Goal: Task Accomplishment & Management: Manage account settings

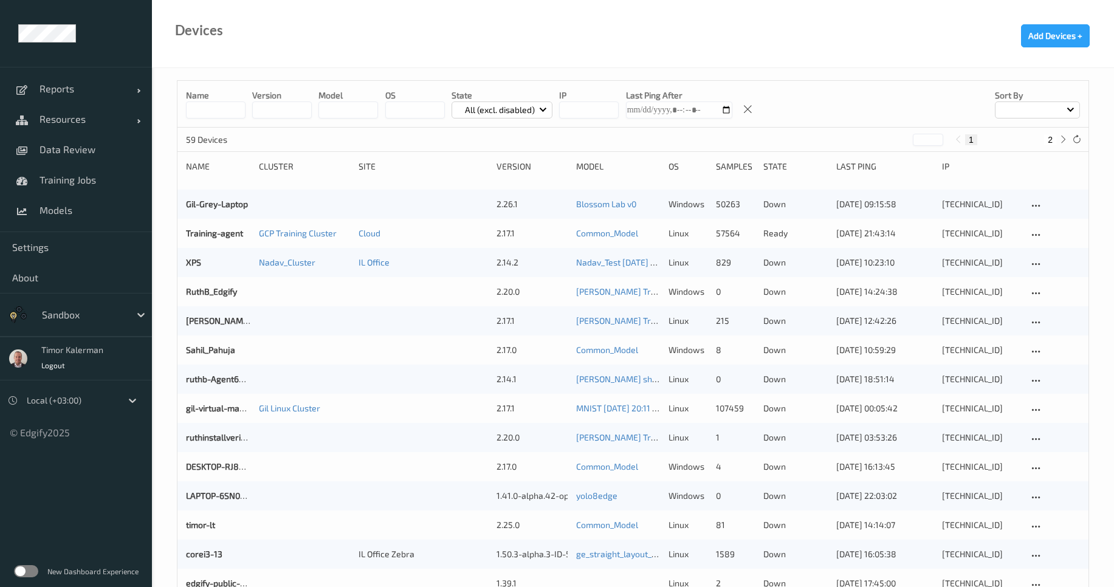
click at [235, 121] on div "Name version model OS State All (excl. disabled) IP Last Ping After Sort by" at bounding box center [633, 104] width 911 height 47
click at [235, 120] on div "Name version model OS State All (excl. disabled) IP Last Ping After Sort by" at bounding box center [633, 104] width 911 height 47
drag, startPoint x: 235, startPoint y: 119, endPoint x: 236, endPoint y: 110, distance: 9.3
click at [235, 118] on div "Name version model OS State All (excl. disabled) IP Last Ping After Sort by" at bounding box center [633, 104] width 911 height 47
click at [237, 109] on input at bounding box center [216, 110] width 60 height 17
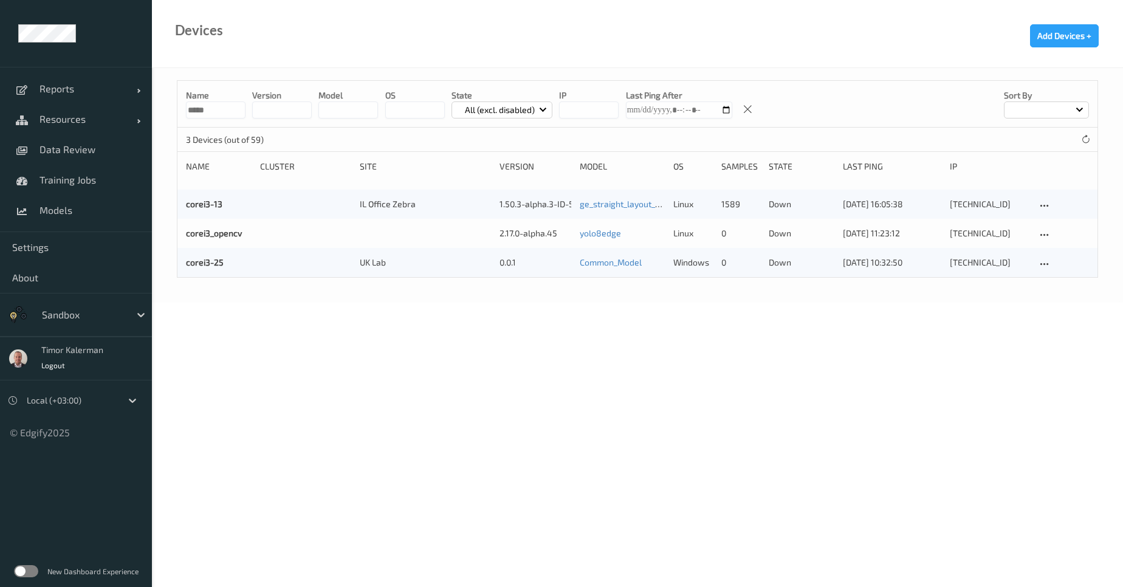
type input "*********"
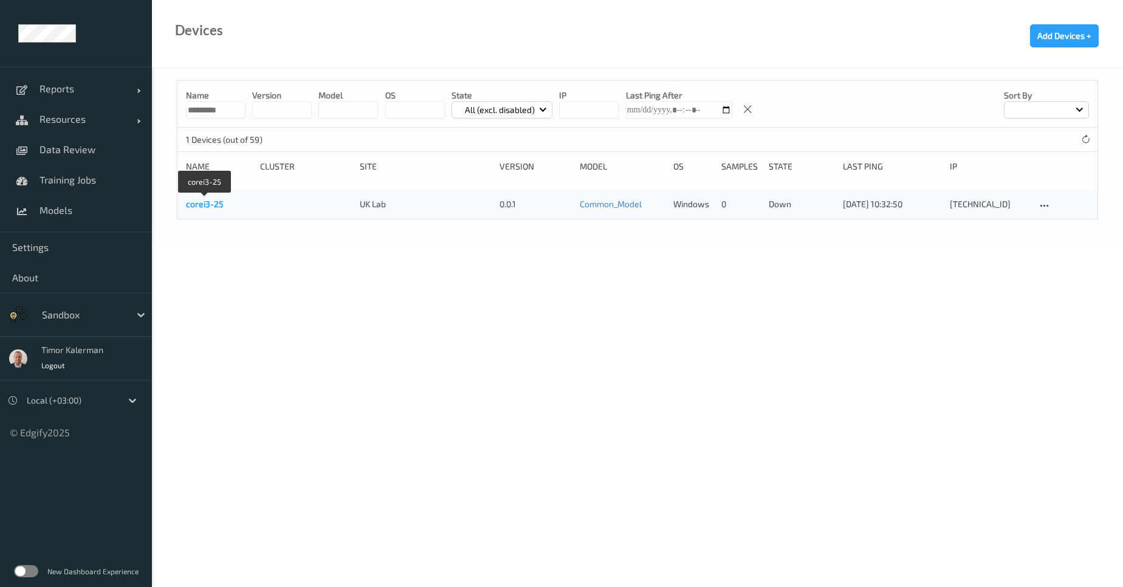
click at [219, 207] on link "corei3-25" at bounding box center [205, 204] width 38 height 10
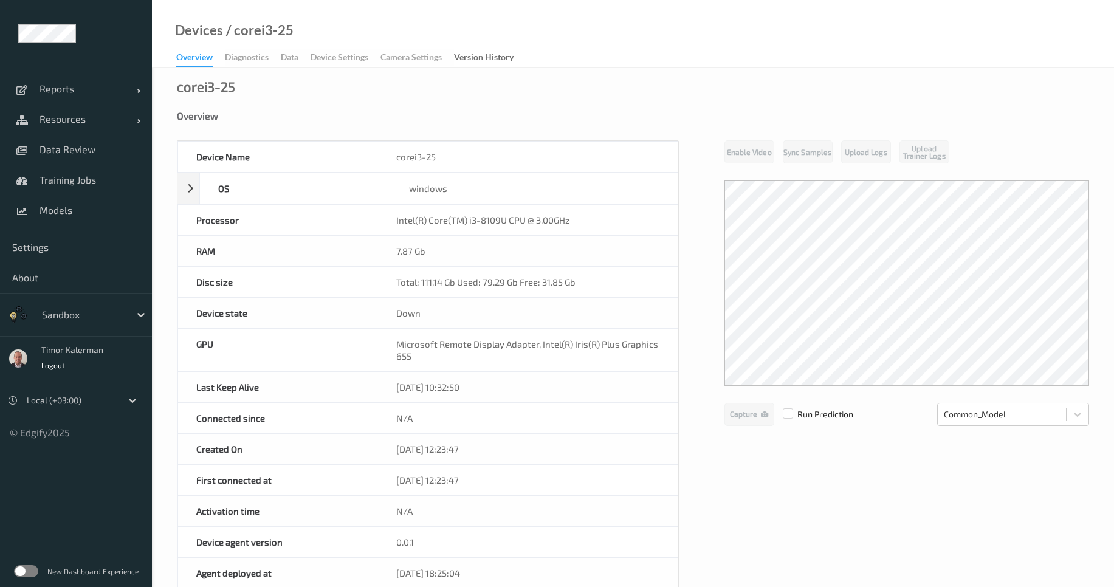
click at [341, 52] on div "Overview Diagnostics Data Device Settings Camera Settings Version History" at bounding box center [351, 58] width 350 height 18
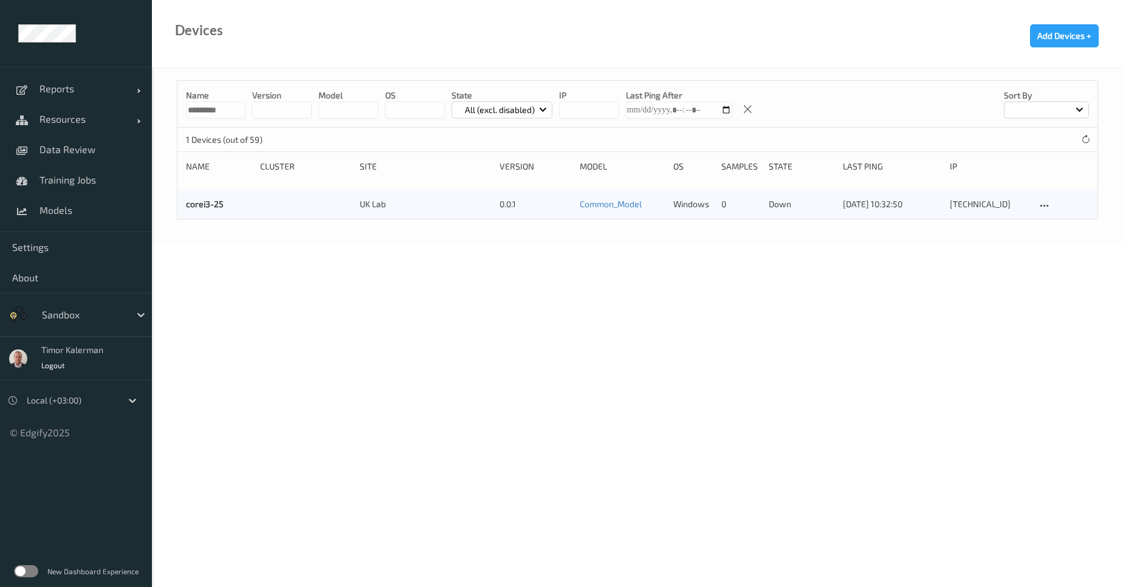
click at [28, 572] on label at bounding box center [26, 571] width 24 height 12
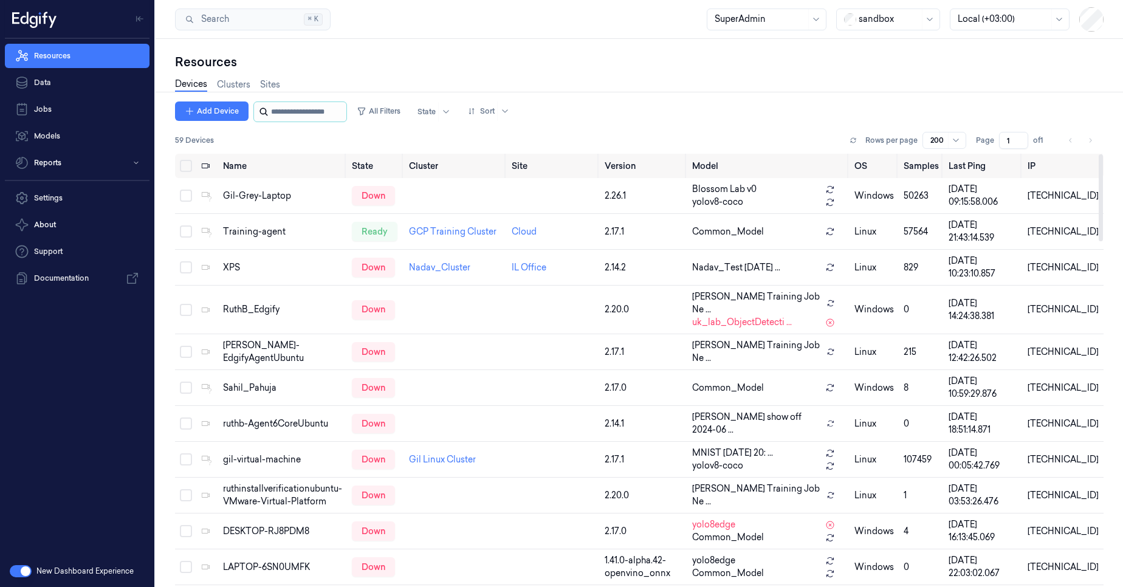
click at [291, 109] on input "string" at bounding box center [307, 111] width 73 height 19
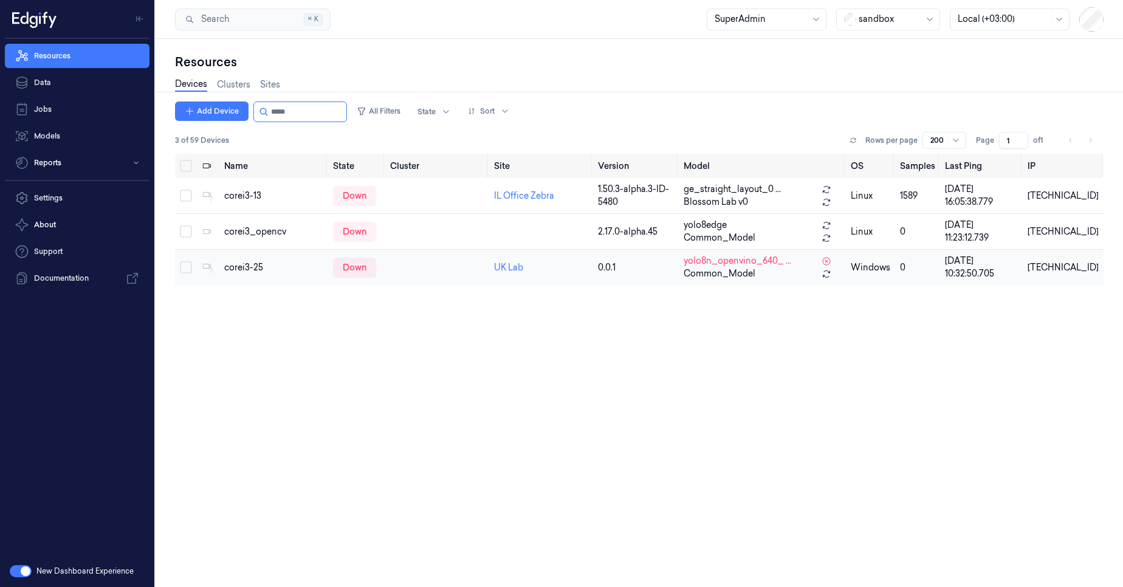
type input "*****"
click at [246, 271] on div "corei3-25" at bounding box center [273, 267] width 99 height 13
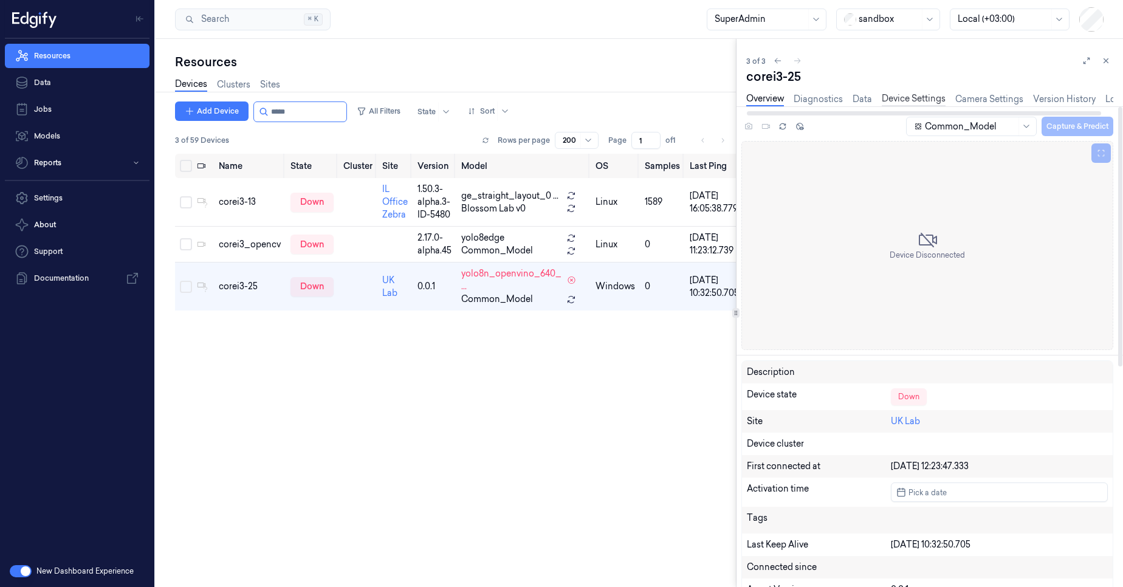
click at [914, 102] on link "Device Settings" at bounding box center [914, 99] width 64 height 14
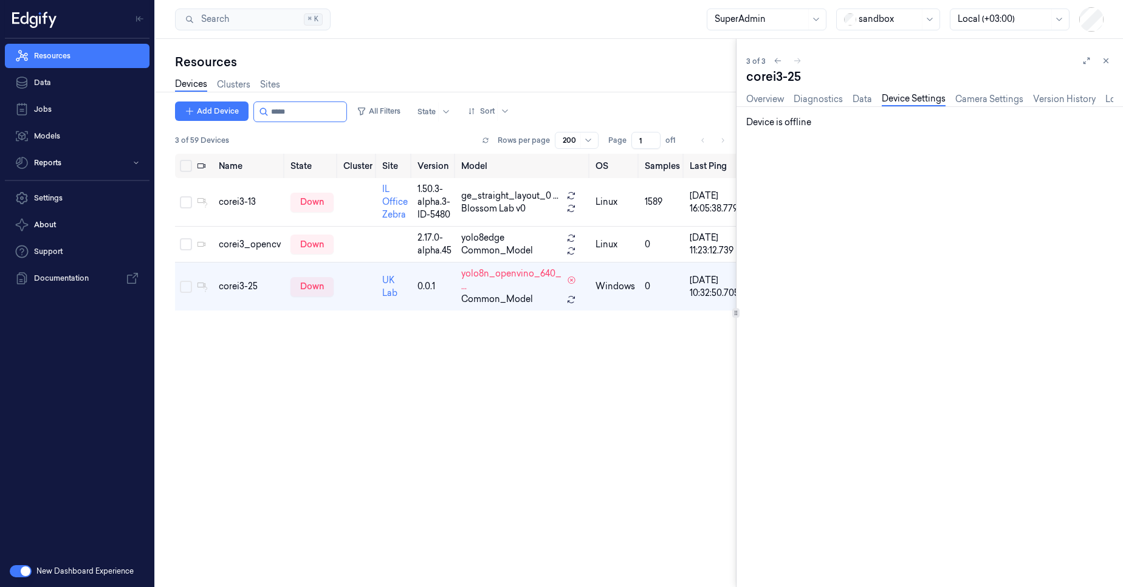
click at [791, 121] on span "Device is offline" at bounding box center [778, 122] width 65 height 11
click at [755, 102] on link "Overview" at bounding box center [765, 99] width 38 height 14
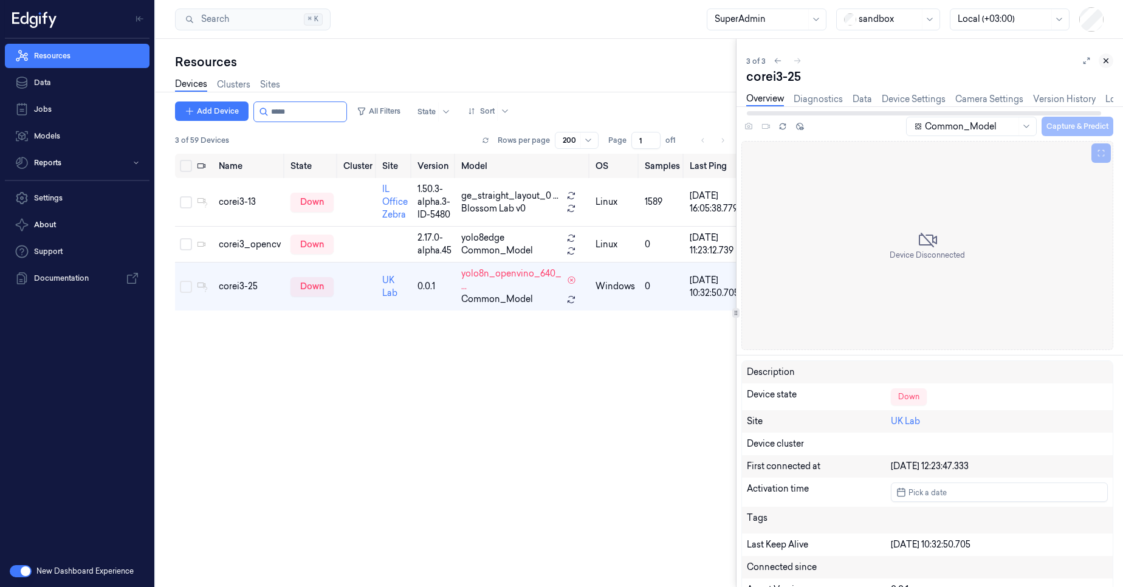
click at [1107, 61] on icon at bounding box center [1106, 61] width 9 height 9
click at [19, 571] on button "button" at bounding box center [21, 571] width 22 height 12
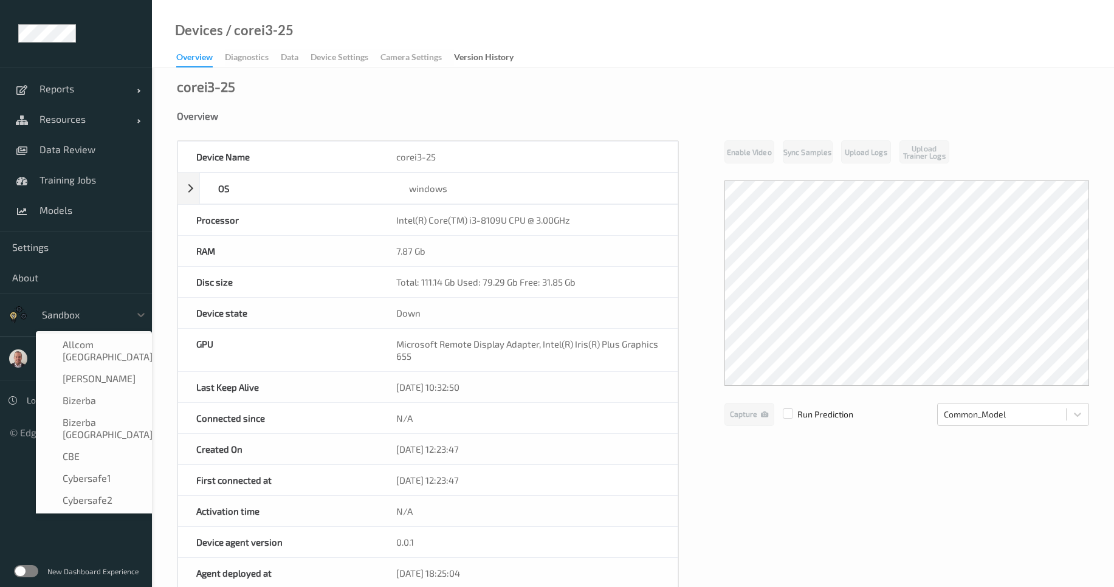
click at [97, 322] on div "sandbox" at bounding box center [83, 314] width 94 height 19
type input "ed"
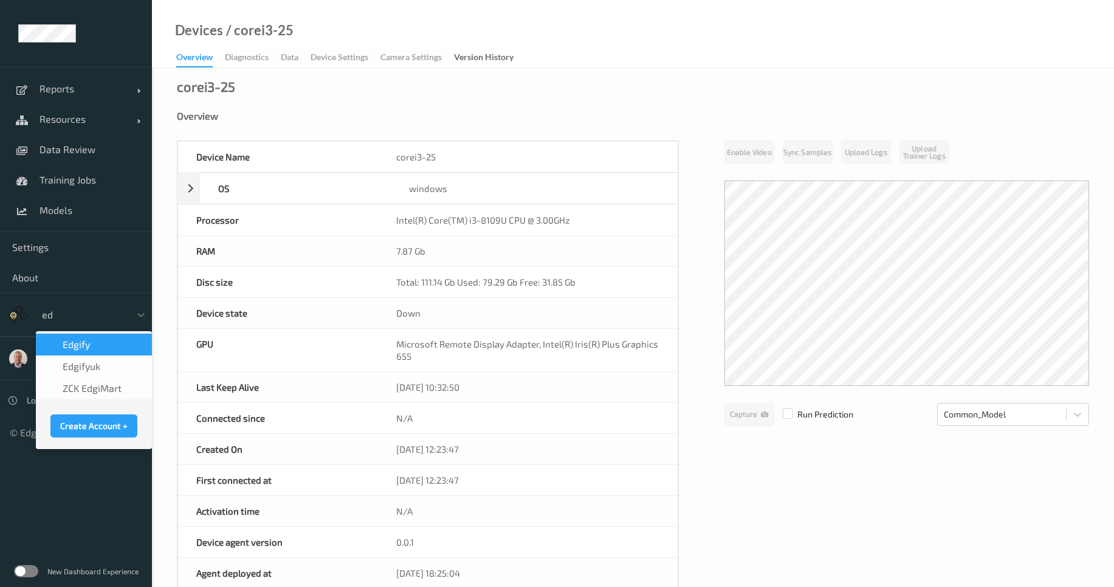
click at [109, 354] on div "edgify" at bounding box center [94, 345] width 116 height 22
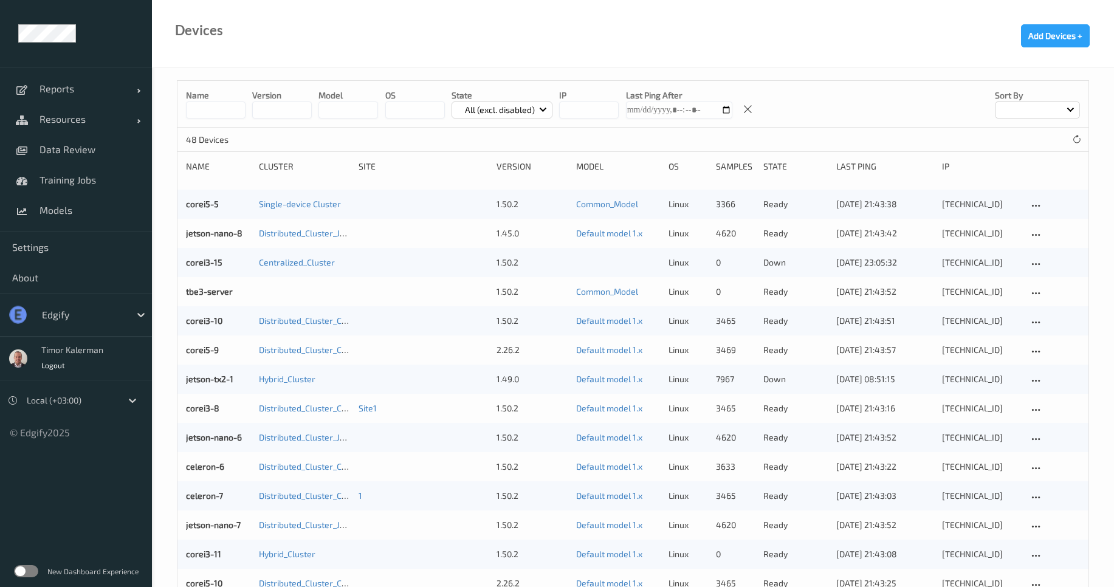
click at [227, 114] on input at bounding box center [216, 110] width 60 height 17
type input "*******"
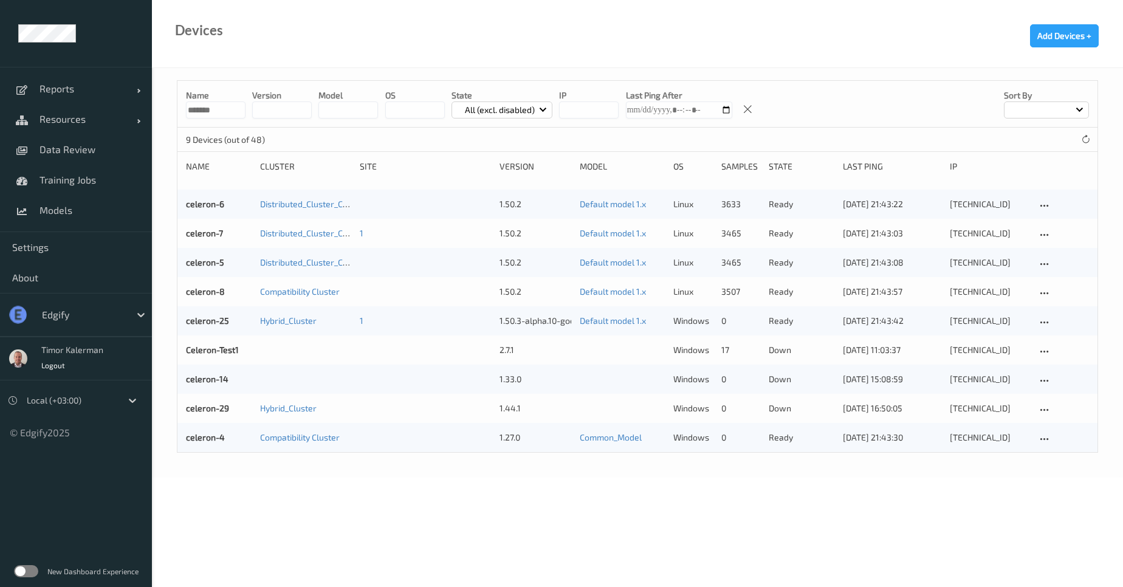
click at [378, 488] on body "Reports Default Report Customized Report Resources Devices Clusters Sites Data …" at bounding box center [561, 293] width 1123 height 587
click at [229, 321] on div "celeron-25" at bounding box center [219, 321] width 66 height 12
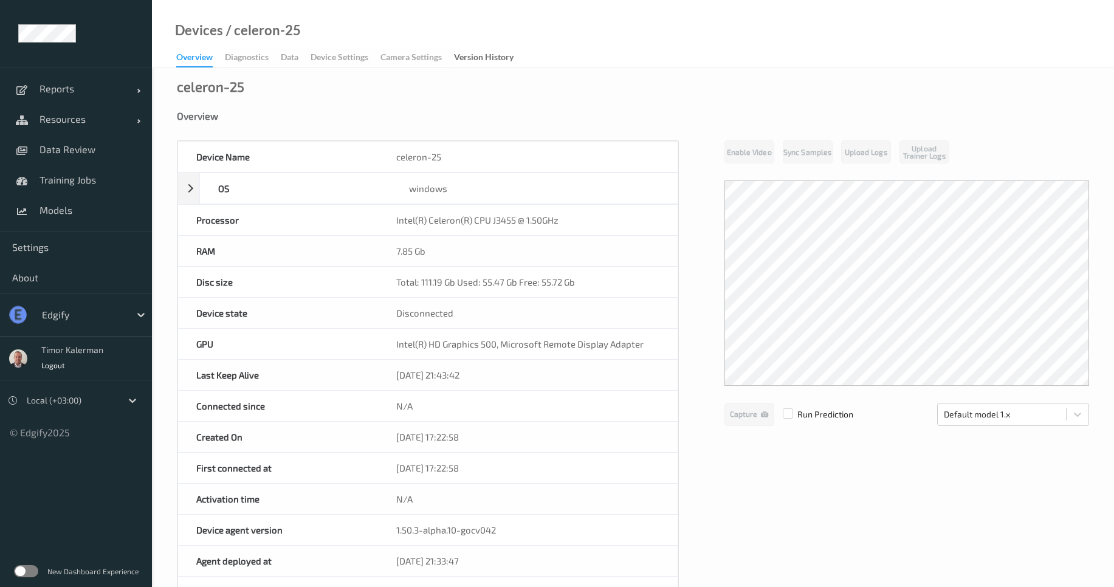
click at [406, 115] on div "Overview" at bounding box center [633, 116] width 912 height 12
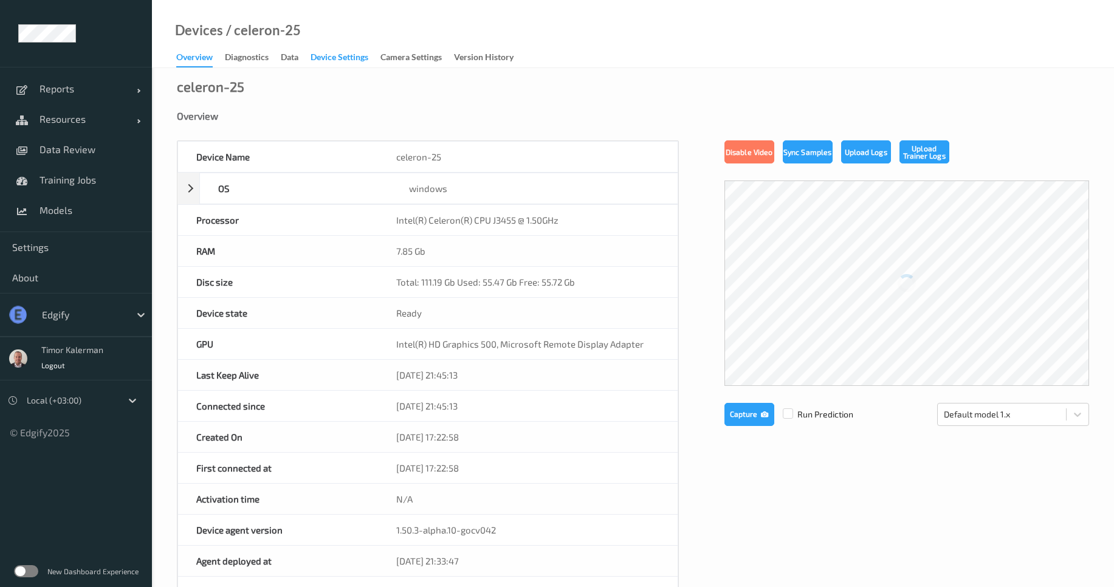
click at [339, 56] on div "Device Settings" at bounding box center [340, 58] width 58 height 15
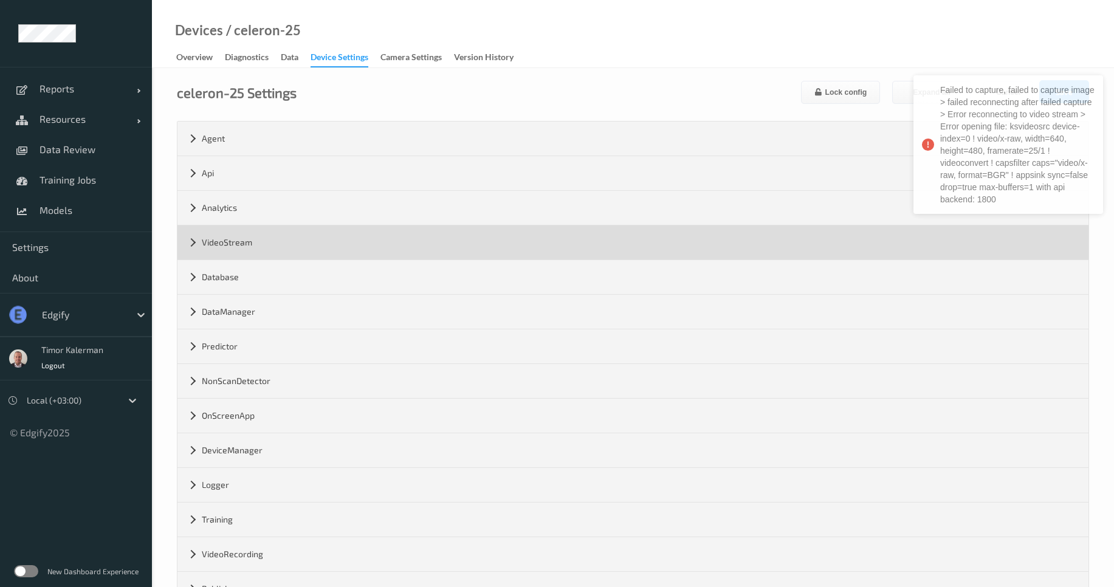
drag, startPoint x: 252, startPoint y: 250, endPoint x: 271, endPoint y: 258, distance: 20.2
click at [252, 250] on div "VideoStream" at bounding box center [633, 243] width 911 height 34
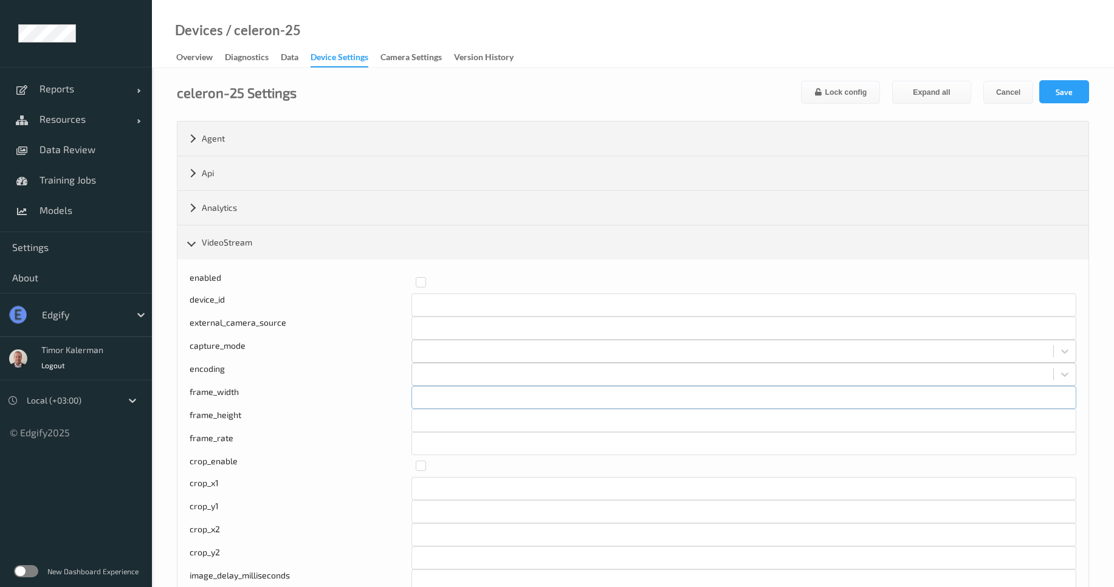
click at [455, 404] on input "***" at bounding box center [744, 397] width 665 height 23
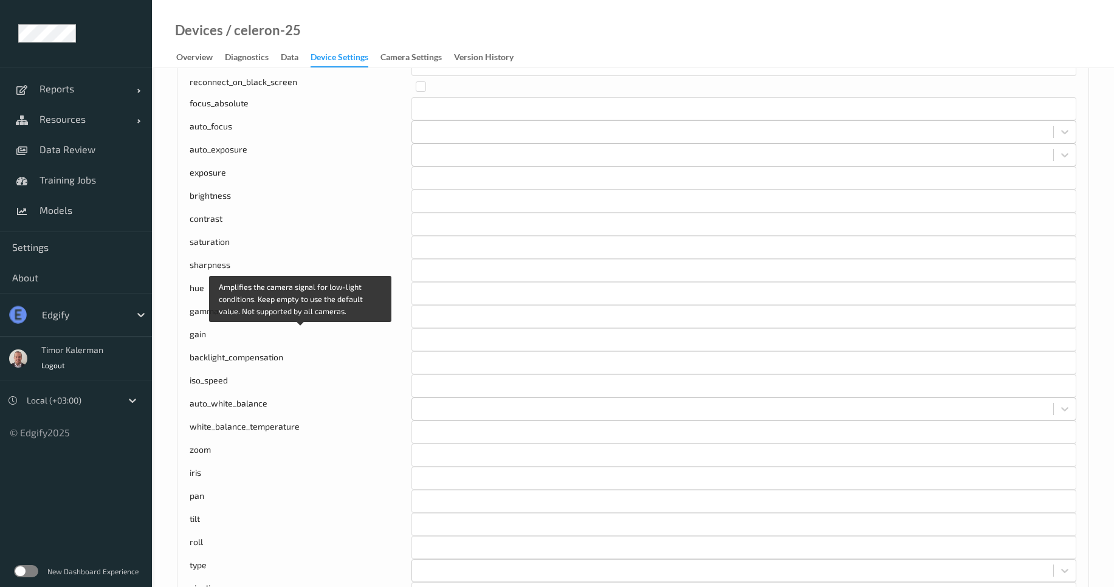
scroll to position [802, 0]
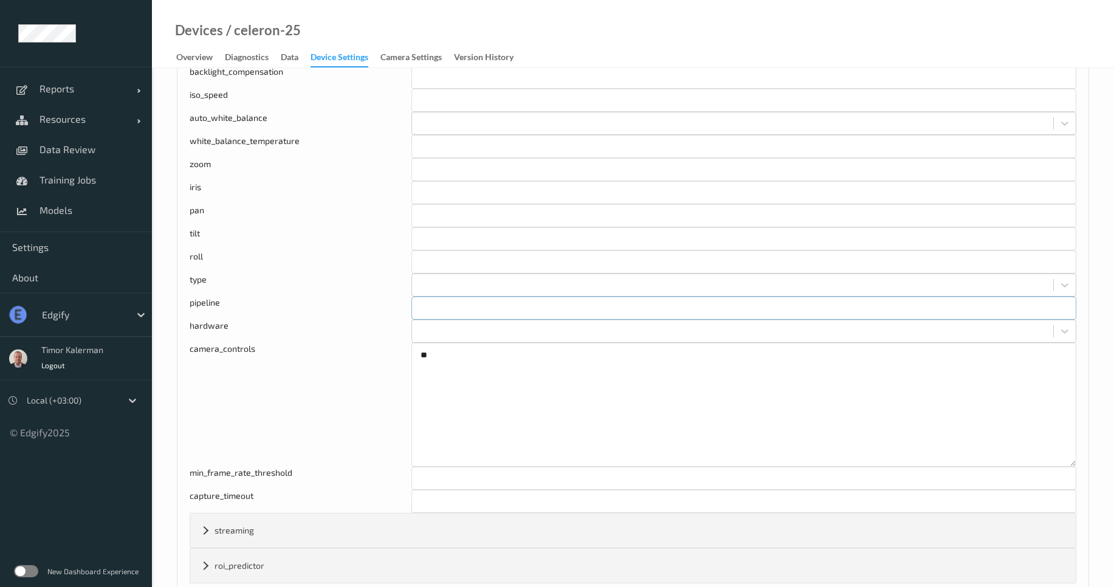
click at [461, 309] on input "text" at bounding box center [744, 308] width 665 height 23
paste input "ksvideosrc device-index=0 ! video/x-raw, width=640, height=480, framerate=25/1 …"
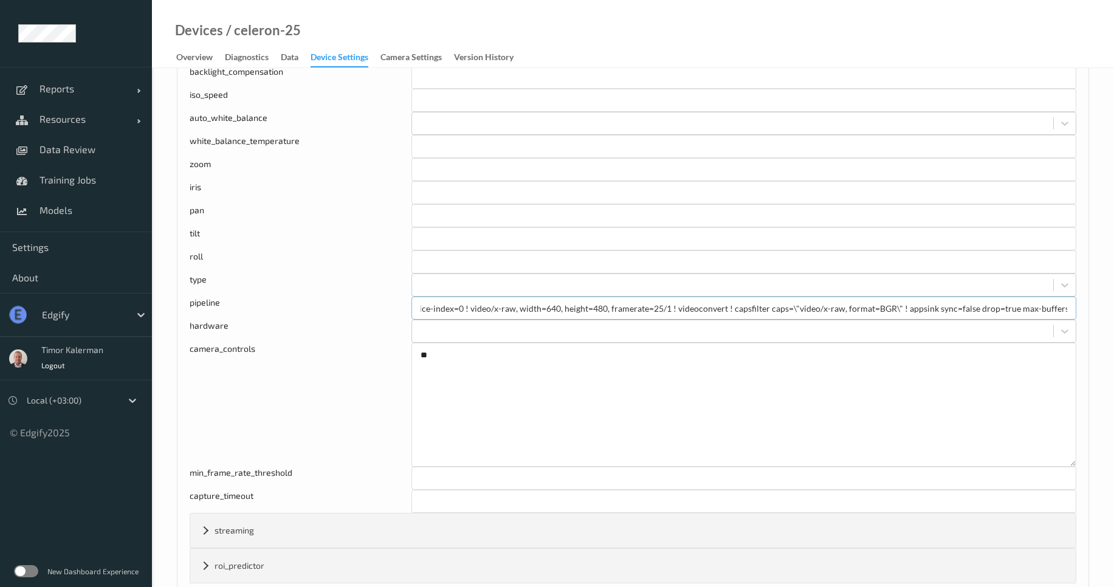
scroll to position [0, 0]
click at [716, 308] on input "ksvideosrc device-index=0 ! video/x-raw, width=640, height=480, framerate=25/1 …" at bounding box center [744, 308] width 665 height 23
click at [612, 307] on input "ksvideosrc device-index=0 ! video/x-raw, width=640, height=480, framerate=30/1 …" at bounding box center [744, 308] width 665 height 23
click at [657, 308] on input "ksvideosrc device-index=0 ! video/x-raw, width=1920, height=480, framerate=30/1…" at bounding box center [744, 308] width 665 height 23
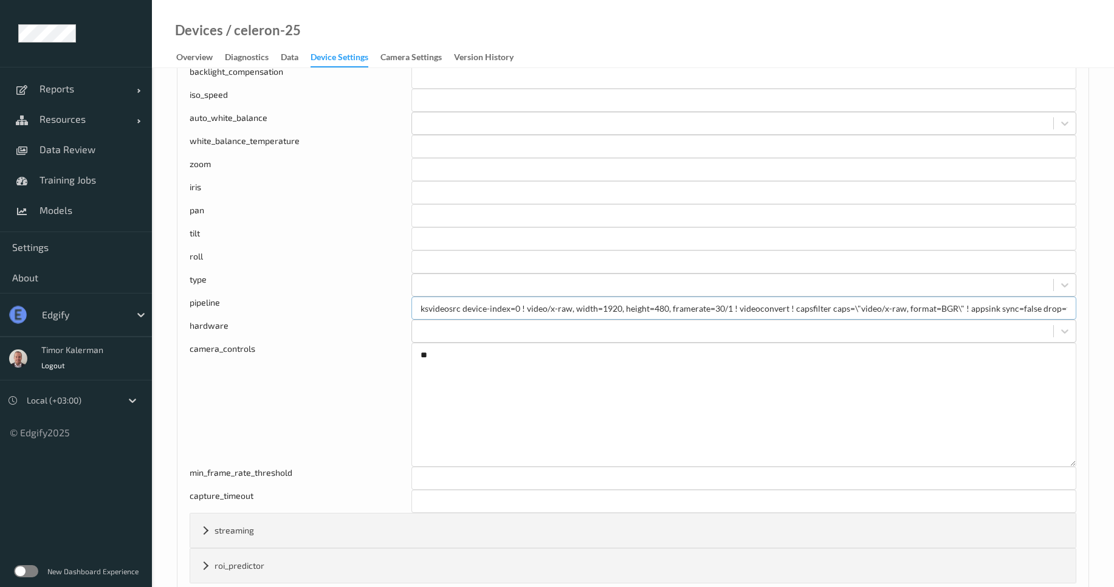
click at [657, 307] on input "ksvideosrc device-index=0 ! video/x-raw, width=1920, height=480, framerate=30/1…" at bounding box center [744, 308] width 665 height 23
drag, startPoint x: 514, startPoint y: 306, endPoint x: 500, endPoint y: 308, distance: 13.4
click at [500, 308] on input "ksvideosrc device-index=0 ! video/x-raw, width=1920, height=1080, framerate=30/…" at bounding box center [744, 308] width 665 height 23
click at [456, 310] on input "ksvideosrc device-index=0 ! video/x-raw, width=1920, height=1080, framerate=30/…" at bounding box center [744, 308] width 665 height 23
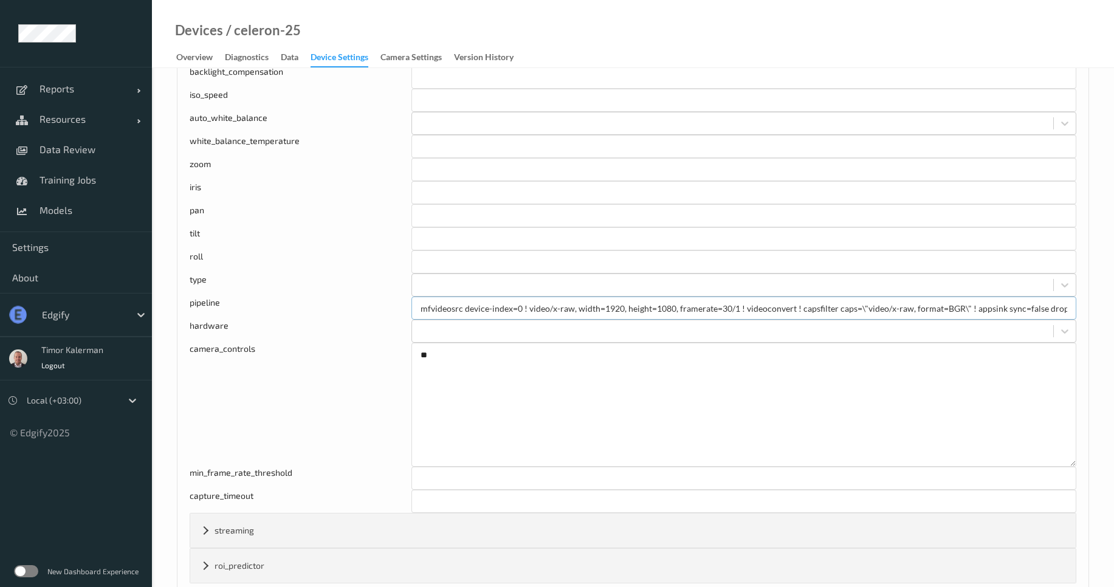
scroll to position [0, 68]
drag, startPoint x: 886, startPoint y: 311, endPoint x: 1109, endPoint y: 303, distance: 223.2
click at [1109, 303] on div "celeron-25 Settings Lock config Expand all Cancel Save Agent version 1.50.3-alp…" at bounding box center [633, 151] width 962 height 1771
click at [856, 312] on input "mfvideosrc device-index=0 ! video/x-raw, width=1920, height=1080, framerate=30/…" at bounding box center [744, 308] width 665 height 23
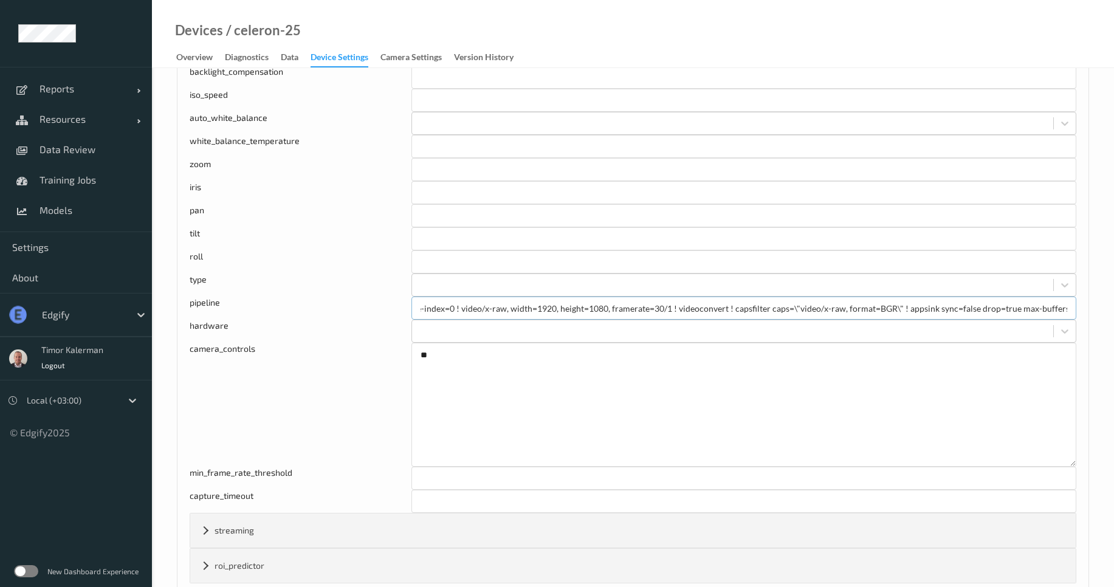
click at [856, 312] on input "mfvideosrc device-index=0 ! video/x-raw, width=1920, height=1080, framerate=30/…" at bounding box center [744, 308] width 665 height 23
click at [830, 314] on input "mfvideosrc device-index=0 ! video/x-raw, width=1920, height=1080, framerate=30/…" at bounding box center [744, 308] width 665 height 23
drag, startPoint x: 777, startPoint y: 297, endPoint x: 835, endPoint y: 292, distance: 58.0
click at [835, 292] on div "enabled device_id * external_camera_source capture_mode encoding frame_width **…" at bounding box center [633, 26] width 887 height 1114
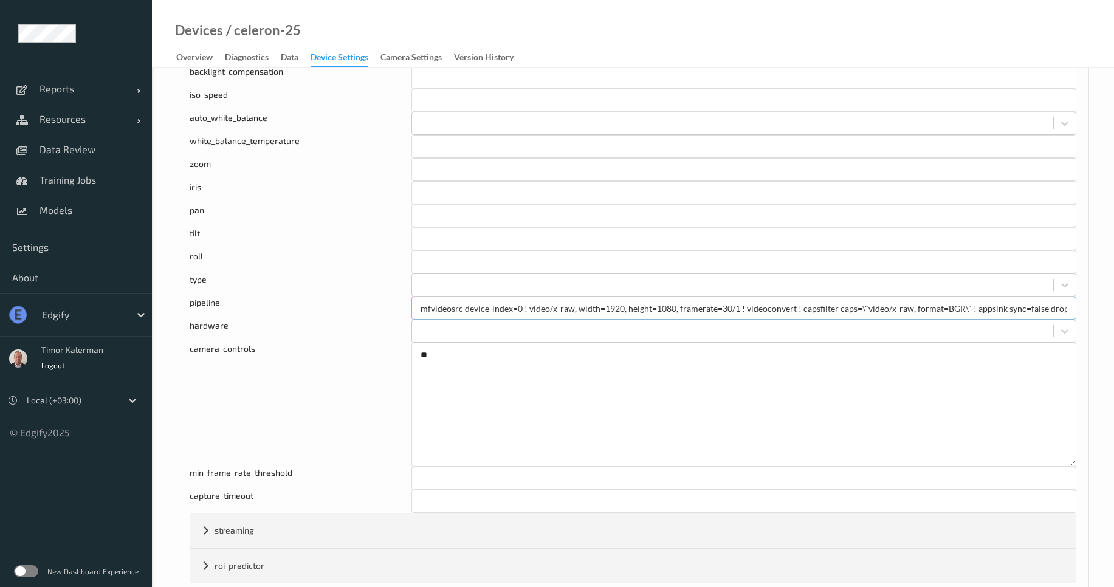
click at [862, 308] on input "mfvideosrc device-index=0 ! video/x-raw, width=1920, height=1080, framerate=30/…" at bounding box center [744, 308] width 665 height 23
click at [959, 310] on input "mfvideosrc device-index=0 ! video/x-raw, width=1920, height=1080, framerate=30/…" at bounding box center [744, 308] width 665 height 23
type input "mfvideosrc device-index=0 ! video/x-raw, width=1920, height=1080, framerate=30/…"
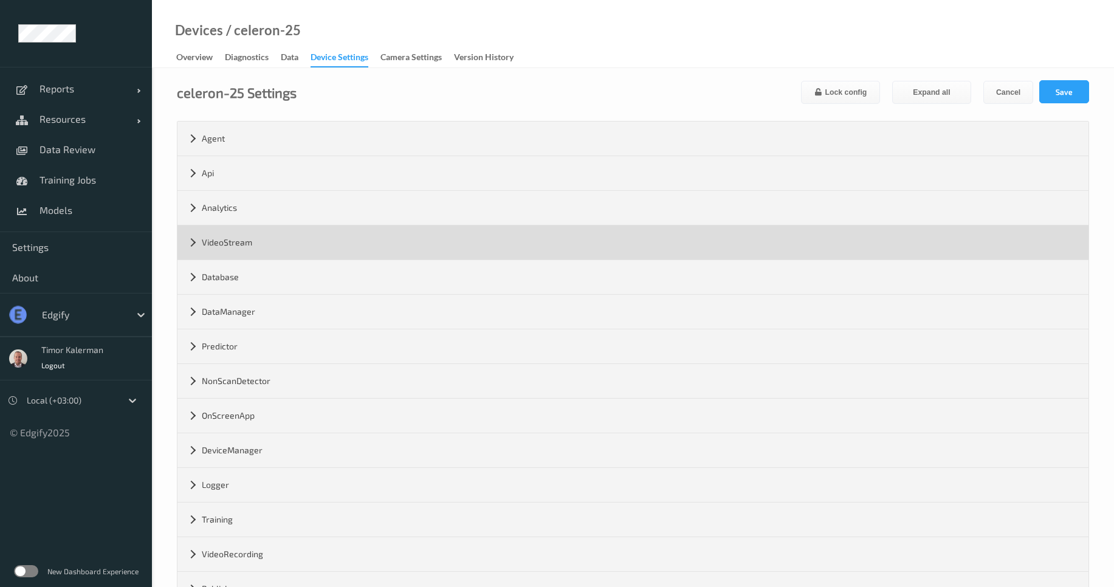
click at [277, 245] on div "VideoStream" at bounding box center [633, 243] width 911 height 34
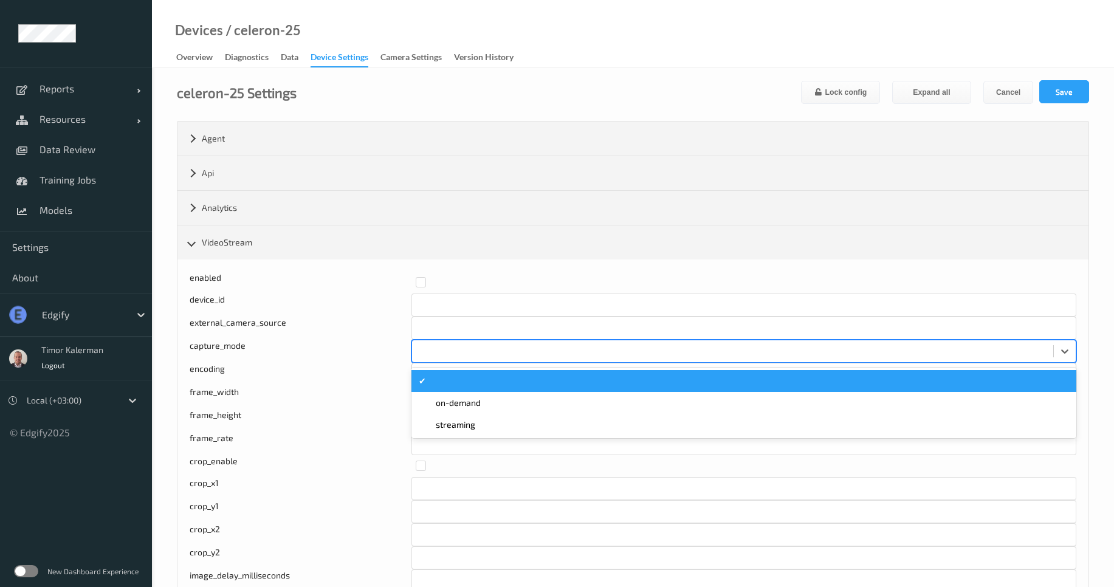
click at [440, 347] on div at bounding box center [732, 351] width 629 height 15
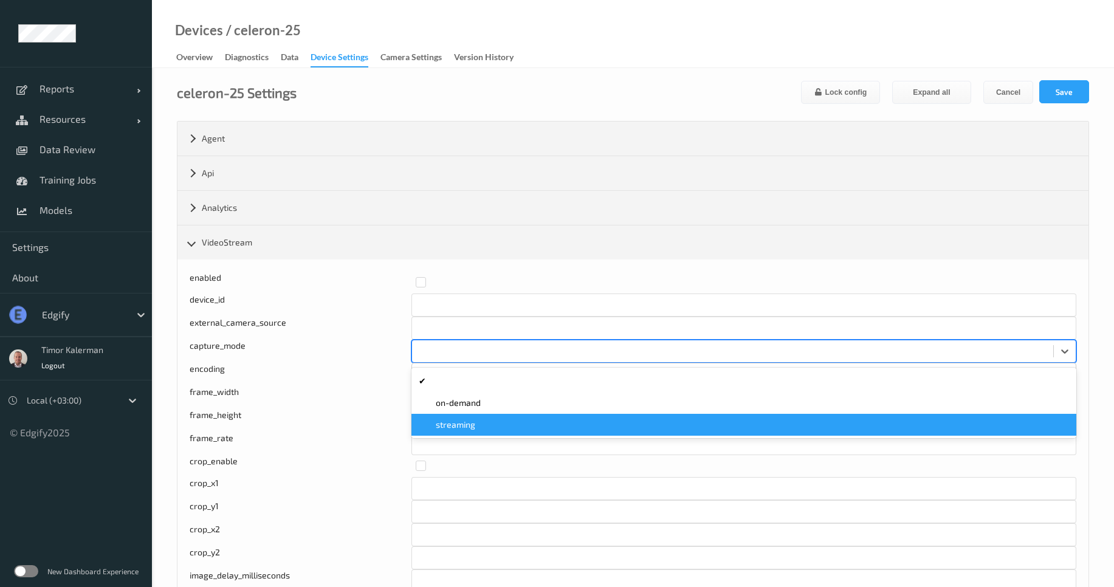
click at [473, 429] on span "streaming" at bounding box center [456, 425] width 40 height 12
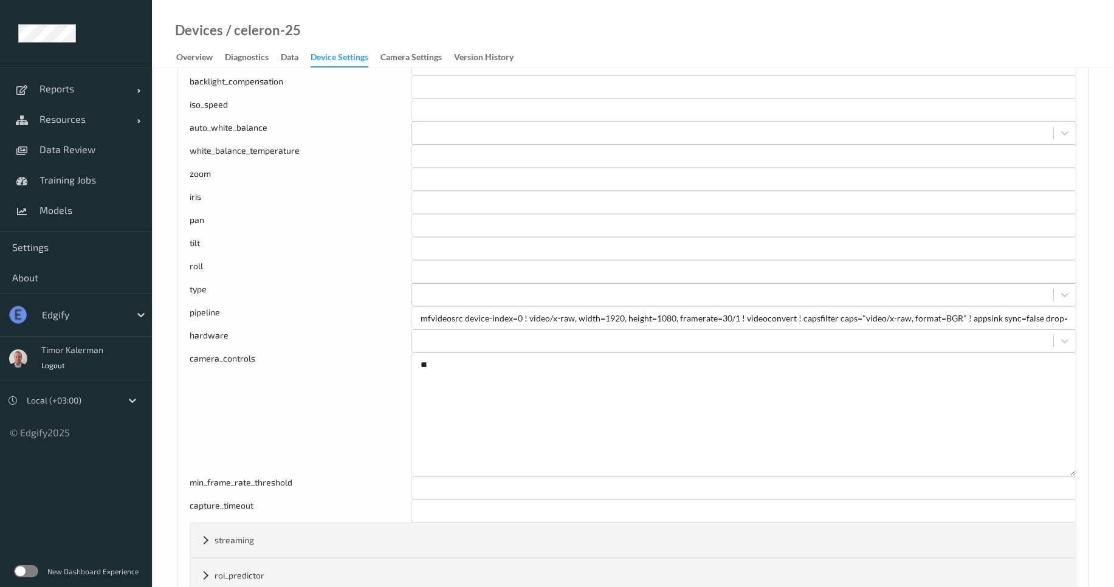
scroll to position [802, 0]
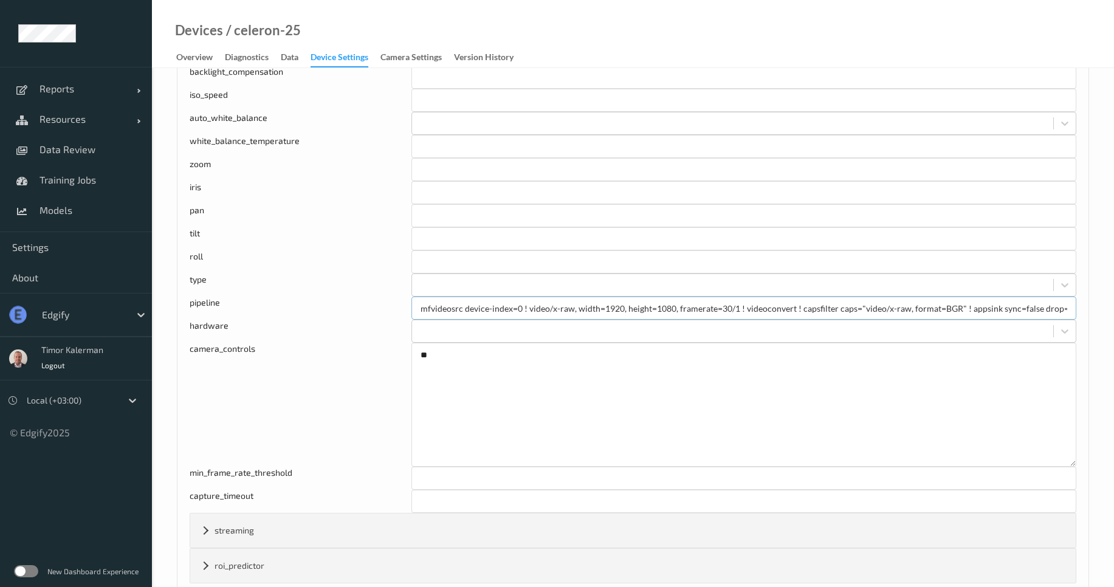
click at [517, 312] on input "mfvideosrc device-index=0 ! video/x-raw, width=1920, height=1080, framerate=30/…" at bounding box center [744, 308] width 665 height 23
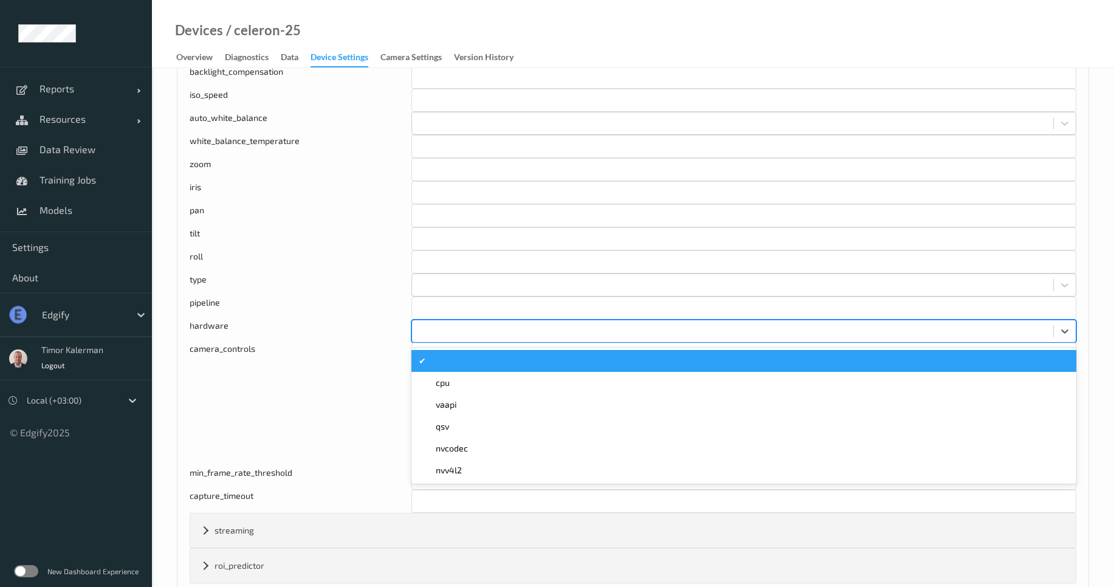
click at [440, 333] on div at bounding box center [732, 331] width 629 height 15
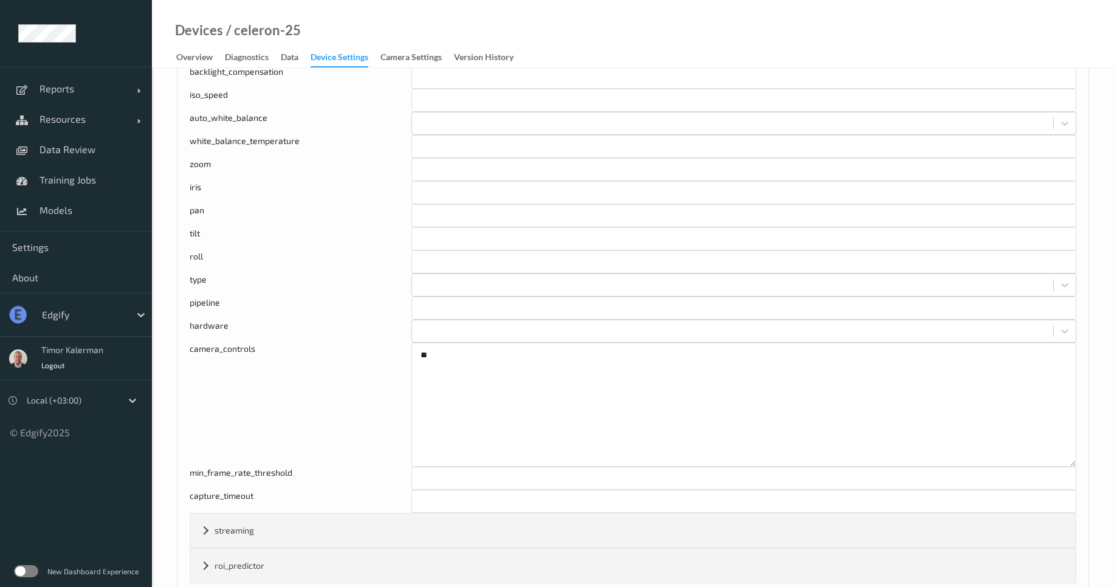
click at [372, 364] on div "camera_controls" at bounding box center [301, 405] width 222 height 124
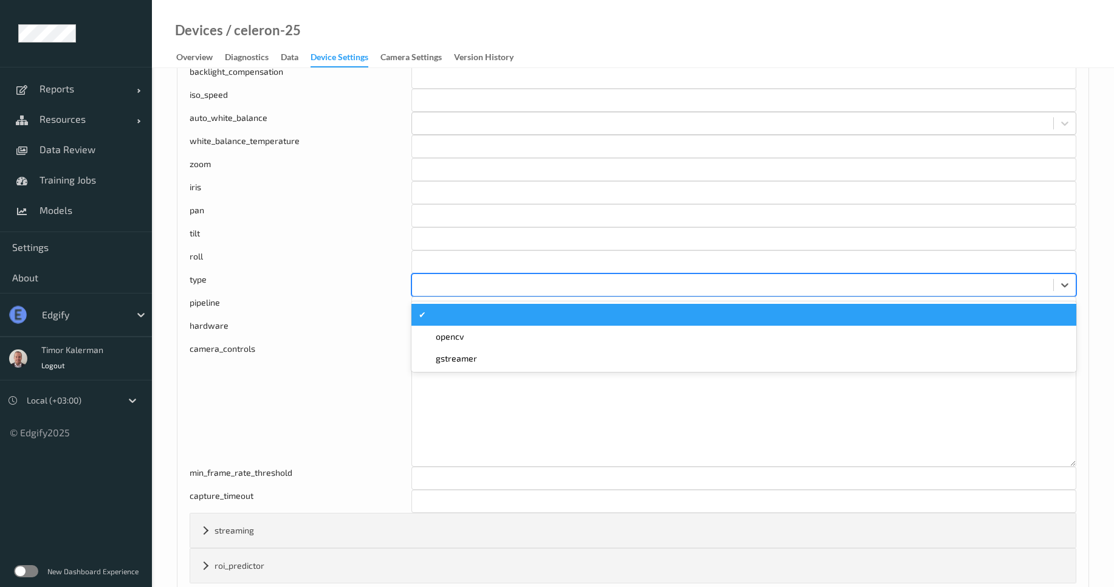
click at [426, 286] on div at bounding box center [732, 285] width 629 height 15
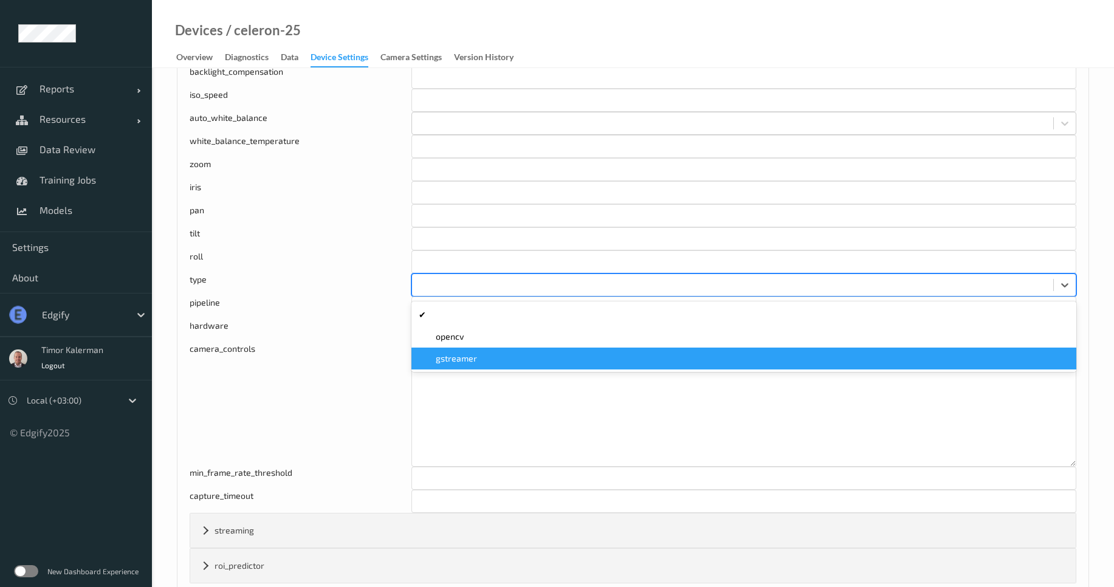
click at [453, 370] on div "✔     opencv    gstreamer" at bounding box center [744, 337] width 665 height 71
click at [452, 360] on span "gstreamer" at bounding box center [456, 359] width 41 height 12
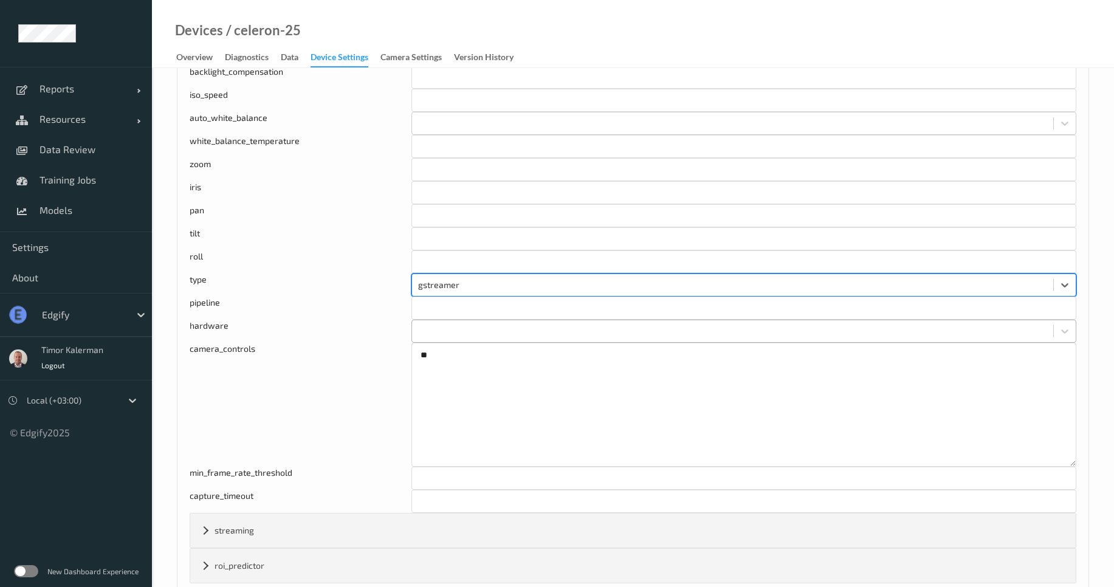
click at [442, 340] on div at bounding box center [732, 331] width 641 height 19
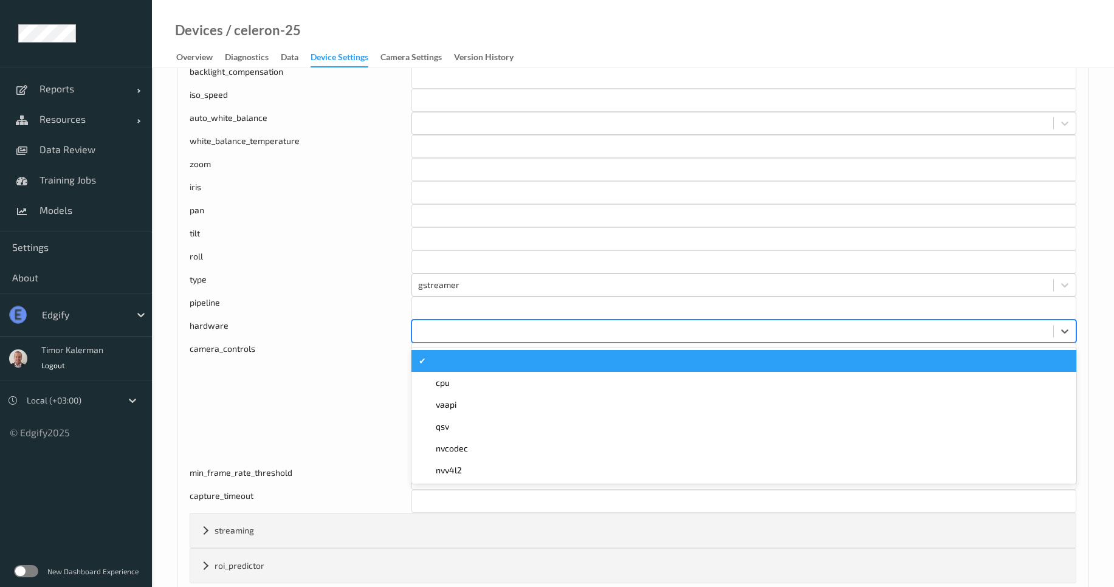
click at [388, 363] on div "camera_controls" at bounding box center [301, 405] width 222 height 124
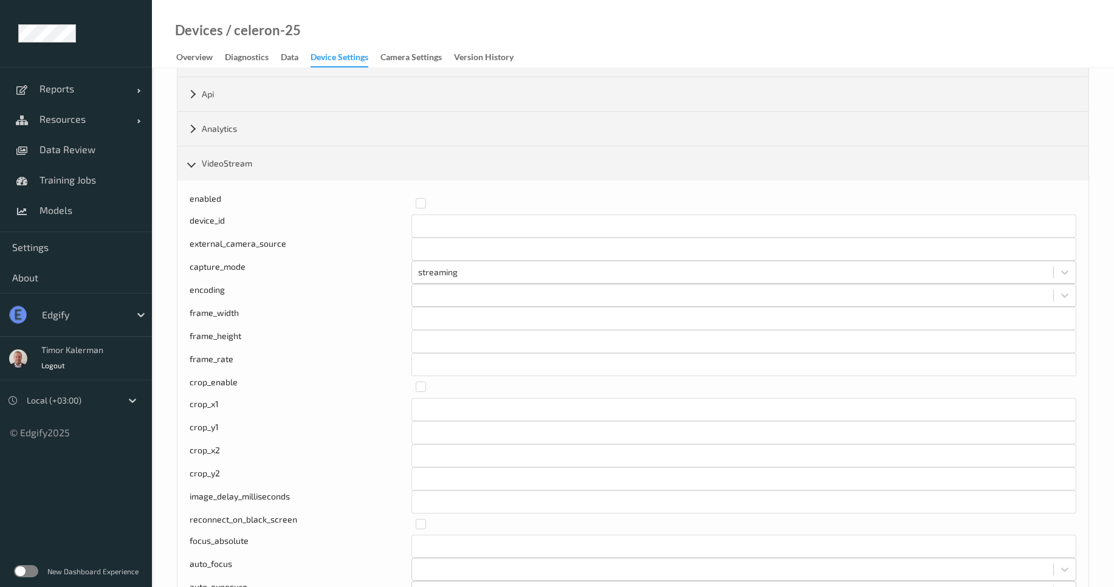
scroll to position [73, 0]
click at [440, 366] on input "**" at bounding box center [744, 370] width 665 height 23
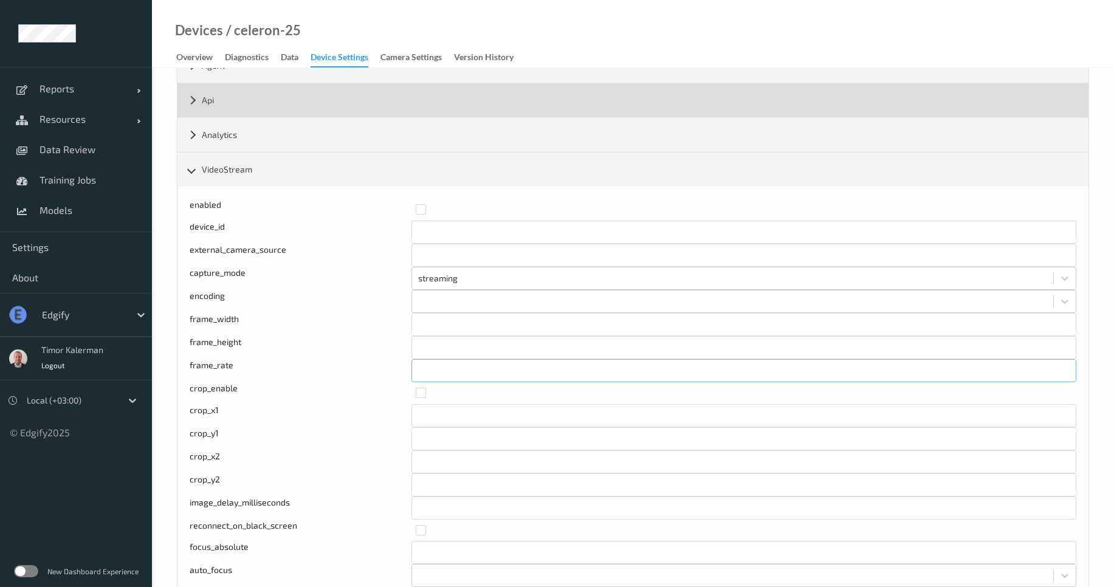
scroll to position [0, 0]
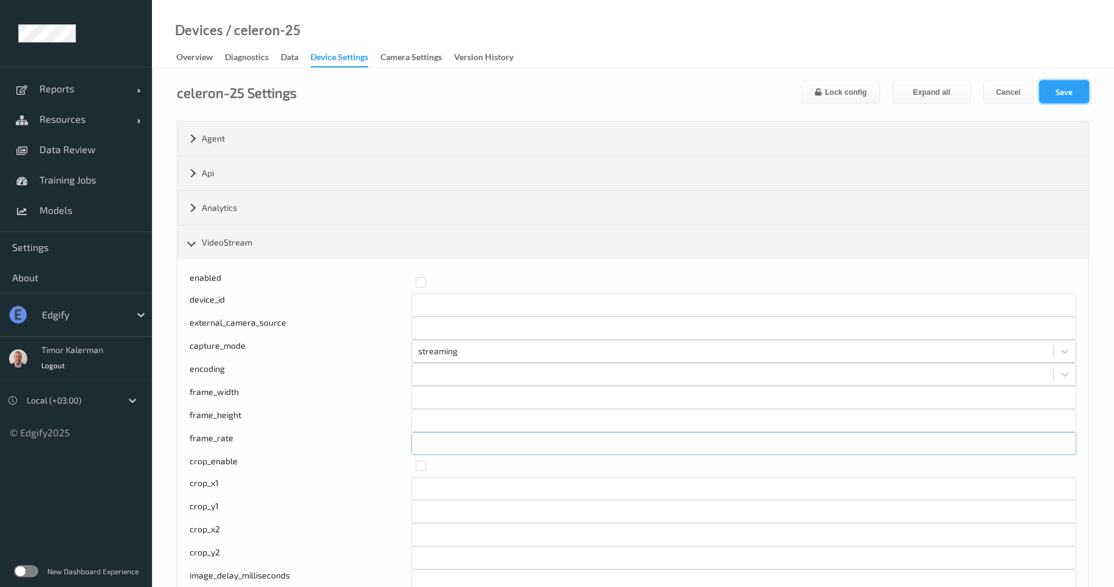
type input "**"
click at [1071, 94] on button "Save" at bounding box center [1064, 91] width 50 height 23
click at [1079, 88] on button "Save" at bounding box center [1064, 91] width 50 height 23
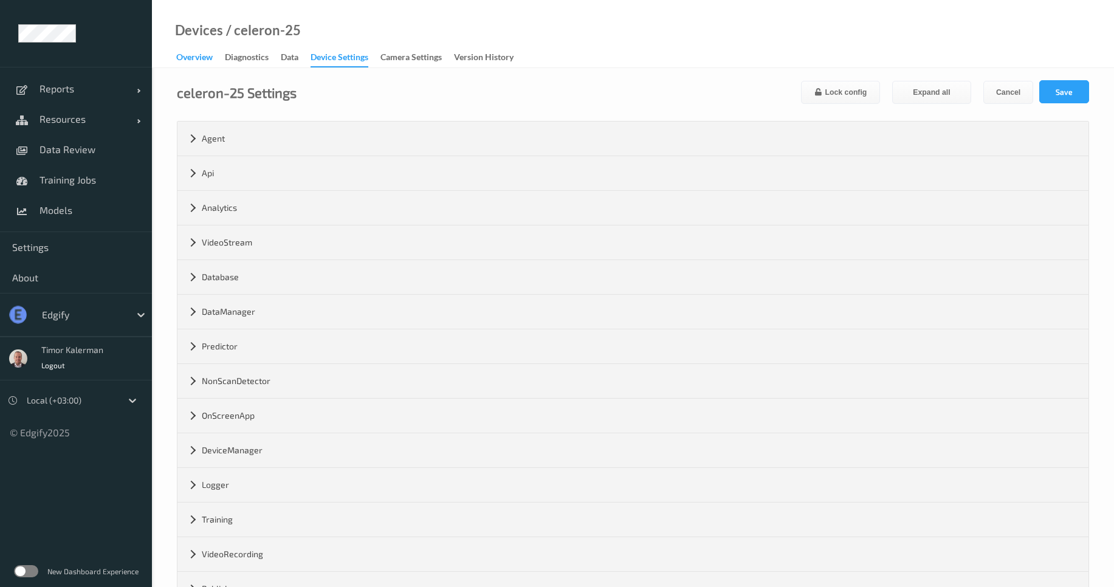
click at [201, 57] on div "Overview" at bounding box center [194, 58] width 36 height 15
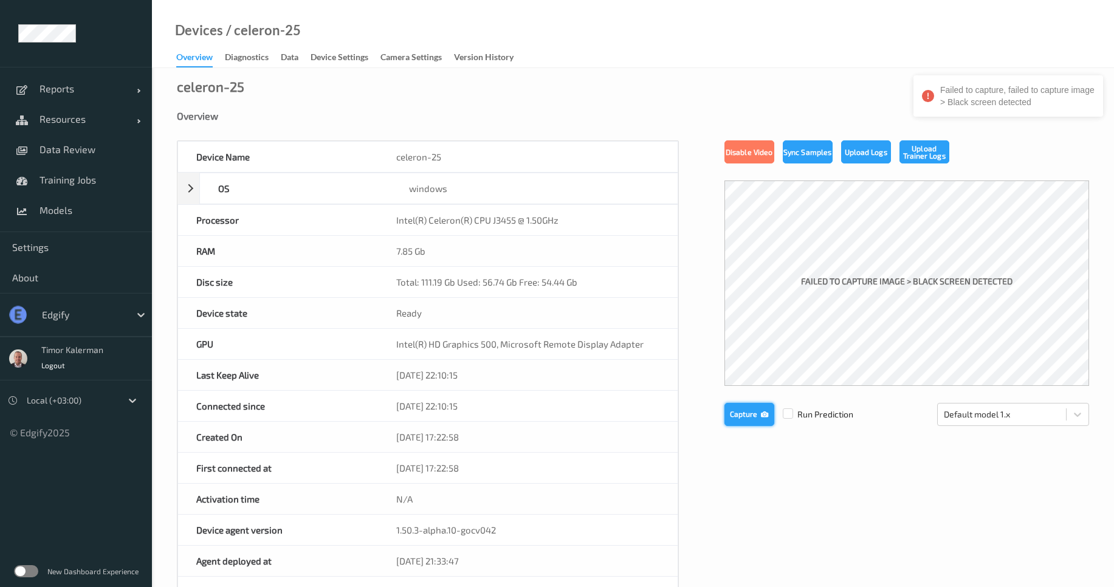
click at [752, 418] on button "Capture" at bounding box center [750, 414] width 50 height 23
